Goal: Task Accomplishment & Management: Complete application form

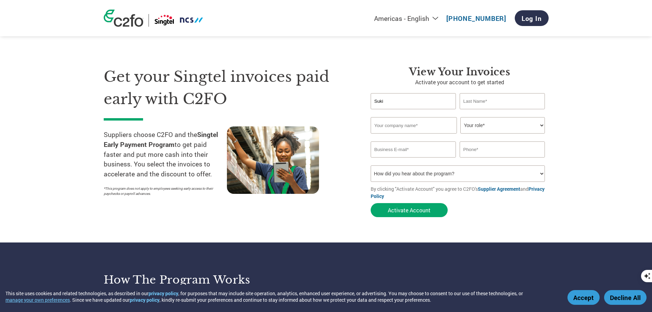
type input "Suki"
type input "Tai"
type input "N M Solution Pte Ltd"
click at [517, 132] on select "Your role* CFO Controller Credit Manager Finance Director Treasurer CEO Preside…" at bounding box center [503, 125] width 85 height 16
select select "ACCOUNTING"
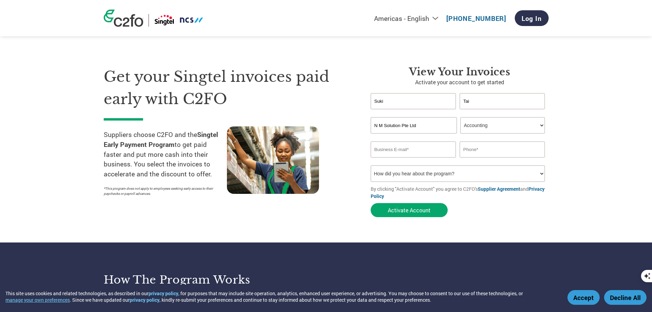
click at [461, 120] on select "Your role* CFO Controller Credit Manager Finance Director Treasurer CEO Preside…" at bounding box center [503, 125] width 85 height 16
click at [429, 153] on input "email" at bounding box center [414, 149] width 86 height 16
type input "[EMAIL_ADDRESS][DOMAIN_NAME]"
click at [477, 156] on input "text" at bounding box center [503, 149] width 86 height 16
type input "63416616"
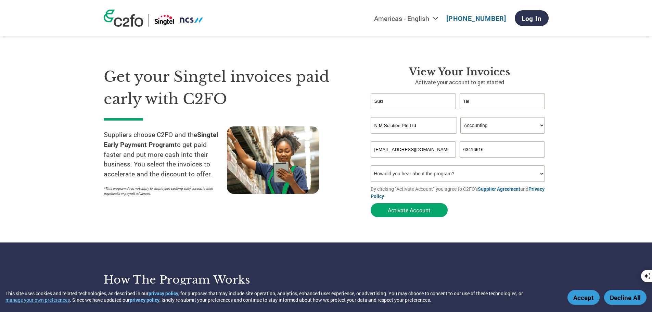
click at [465, 179] on select "How did you hear about the program? Received a letter Email Social Media Online…" at bounding box center [458, 173] width 175 height 16
select select "Email"
click at [371, 170] on select "How did you hear about the program? Received a letter Email Social Media Online…" at bounding box center [458, 173] width 175 height 16
click at [408, 214] on button "Activate Account" at bounding box center [409, 210] width 77 height 14
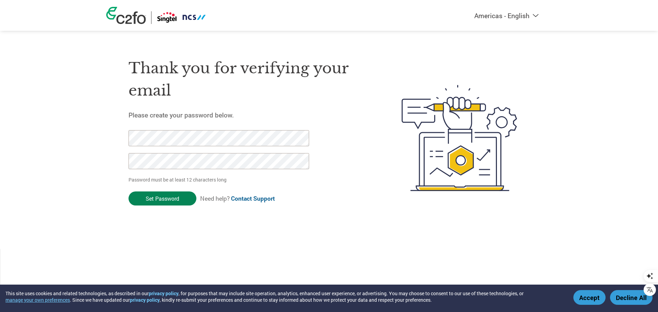
click at [138, 200] on input "Set Password" at bounding box center [162, 198] width 68 height 14
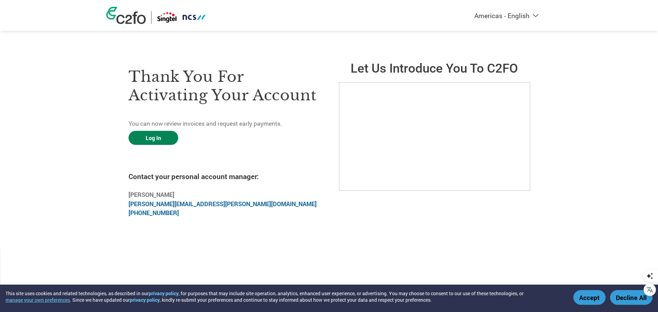
click at [167, 142] on link "Log In" at bounding box center [153, 138] width 50 height 14
